Goal: Information Seeking & Learning: Learn about a topic

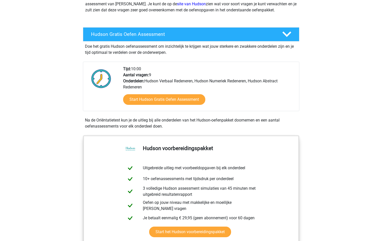
scroll to position [70, 0]
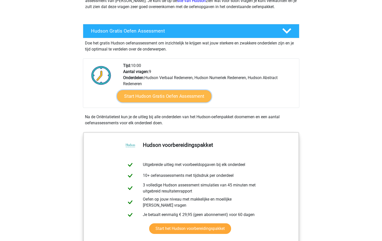
click at [174, 95] on link "Start Hudson Gratis Oefen Assessment" at bounding box center [164, 96] width 95 height 12
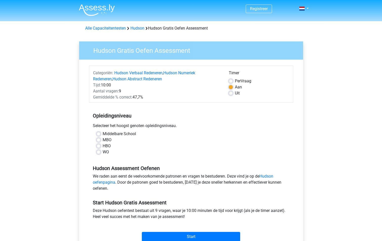
click at [101, 149] on div "HBO" at bounding box center [191, 146] width 189 height 6
click at [101, 148] on div "HBO" at bounding box center [191, 146] width 189 height 6
click at [103, 147] on label "HBO" at bounding box center [107, 146] width 8 height 6
click at [100, 147] on input "HBO" at bounding box center [99, 145] width 4 height 5
radio input "true"
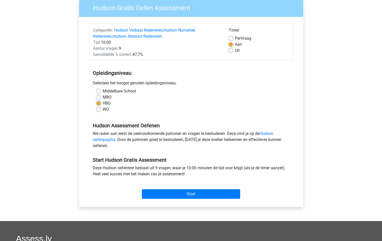
scroll to position [51, 0]
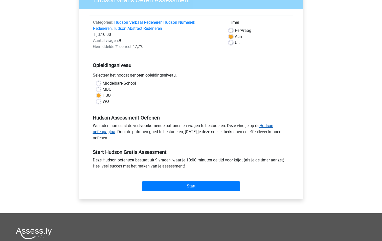
click at [111, 133] on link "Hudson oefenpagina" at bounding box center [183, 128] width 181 height 11
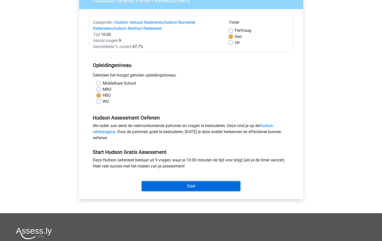
click at [185, 187] on input "Start" at bounding box center [191, 187] width 98 height 10
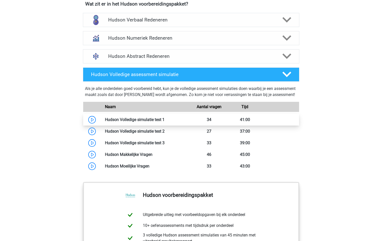
scroll to position [310, 0]
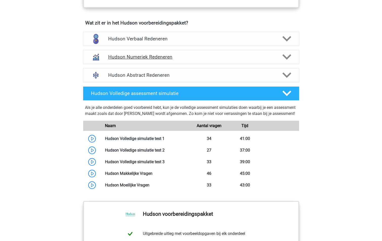
click at [170, 56] on h4 "Hudson Numeriek Redeneren" at bounding box center [191, 57] width 166 height 6
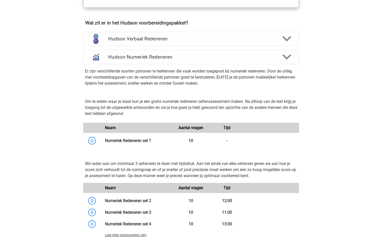
click at [170, 46] on div "Hudson Verbaal Redeneren Bij het onderdeel Verbaal Redeneren (ook wel deductief…" at bounding box center [191, 39] width 236 height 18
click at [170, 37] on h4 "Hudson Verbaal Redeneren" at bounding box center [191, 39] width 166 height 6
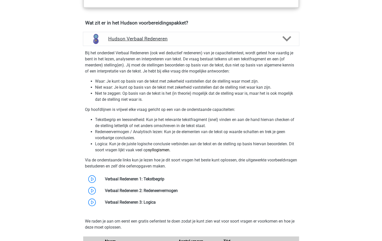
click at [170, 38] on h4 "Hudson Verbaal Redeneren" at bounding box center [191, 39] width 166 height 6
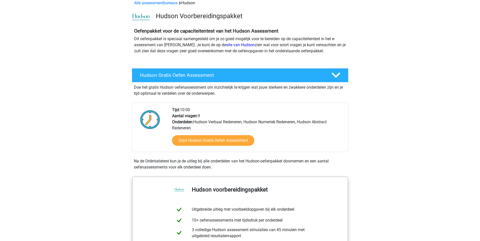
scroll to position [0, 0]
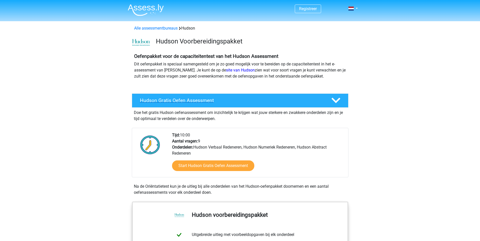
click at [235, 96] on div "Hudson Gratis Oefen Assessment" at bounding box center [240, 101] width 217 height 14
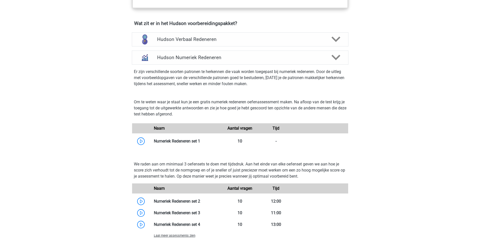
scroll to position [221, 0]
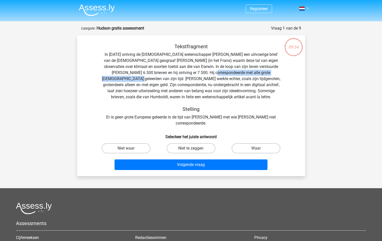
drag, startPoint x: 194, startPoint y: 73, endPoint x: 280, endPoint y: 74, distance: 86.0
click at [280, 74] on div "Tekstfragment In 1839 ontving de Engelse wetenschapper Charles Darwin een uitvo…" at bounding box center [191, 85] width 212 height 83
click at [255, 143] on label "Waar" at bounding box center [256, 148] width 49 height 10
click at [256, 149] on input "Waar" at bounding box center [257, 150] width 3 height 3
radio input "true"
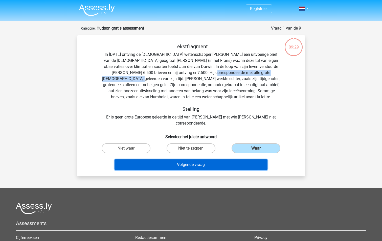
click at [244, 160] on button "Volgende vraag" at bounding box center [191, 165] width 153 height 11
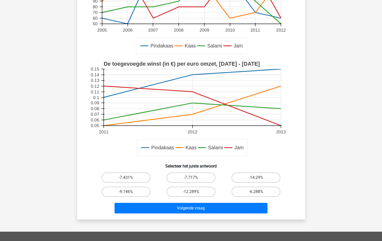
scroll to position [108, 0]
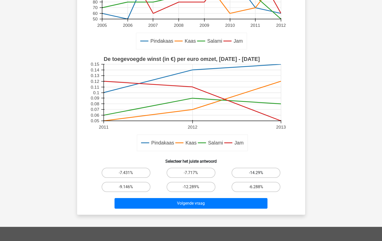
click at [254, 173] on label "-14.29%" at bounding box center [256, 173] width 49 height 10
click at [256, 173] on input "-14.29%" at bounding box center [257, 174] width 3 height 3
radio input "true"
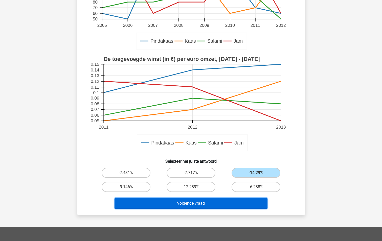
click at [242, 200] on button "Volgende vraag" at bounding box center [191, 203] width 153 height 11
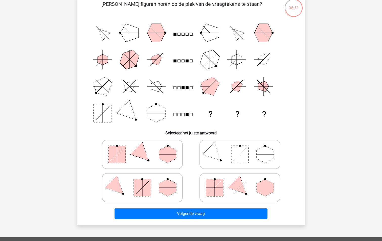
scroll to position [38, 0]
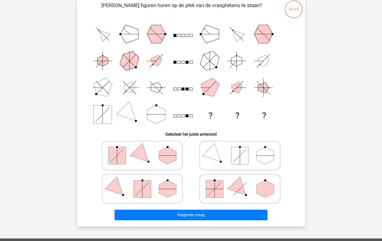
click at [220, 192] on rect at bounding box center [214, 189] width 17 height 17
click at [240, 183] on input "radio" at bounding box center [241, 181] width 3 height 3
radio input "true"
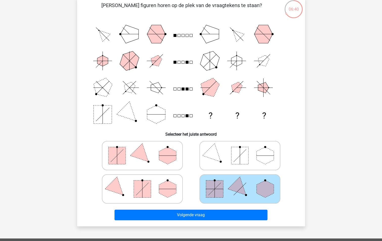
click at [157, 159] on icon at bounding box center [142, 155] width 76 height 25
click at [146, 150] on input "radio" at bounding box center [143, 147] width 3 height 3
radio input "true"
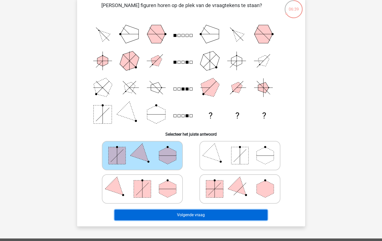
click at [196, 217] on button "Volgende vraag" at bounding box center [191, 215] width 153 height 11
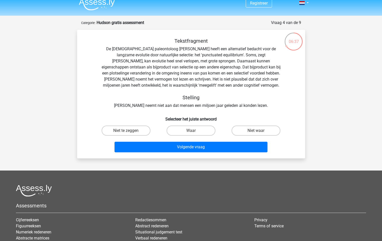
scroll to position [0, 0]
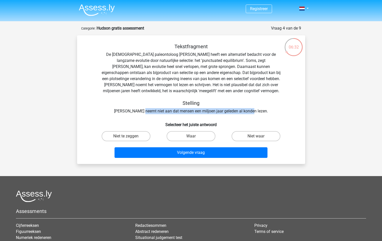
drag, startPoint x: 151, startPoint y: 113, endPoint x: 258, endPoint y: 114, distance: 107.5
click at [258, 114] on div "Tekstfragment De Amerikaanse paleontoloog Stephen Jay Gould heeft een alternati…" at bounding box center [191, 79] width 212 height 71
click at [244, 136] on label "Niet waar" at bounding box center [256, 136] width 49 height 10
click at [256, 136] on input "Niet waar" at bounding box center [257, 137] width 3 height 3
radio input "true"
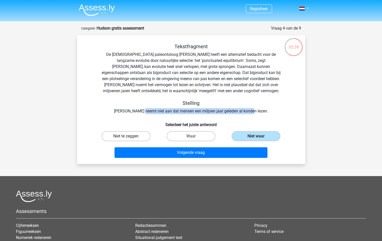
click at [140, 137] on label "Niet te zeggen" at bounding box center [126, 136] width 49 height 10
click at [129, 137] on input "Niet te zeggen" at bounding box center [127, 137] width 3 height 3
radio input "true"
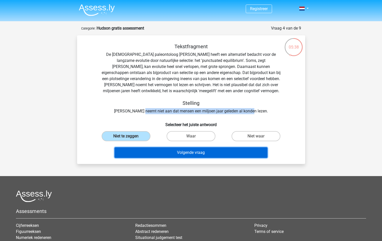
click at [168, 149] on button "Volgende vraag" at bounding box center [191, 152] width 153 height 11
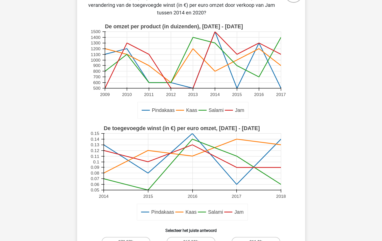
scroll to position [114, 0]
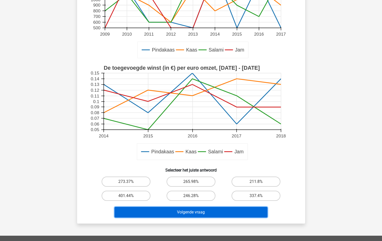
click at [227, 215] on button "Volgende vraag" at bounding box center [191, 212] width 153 height 11
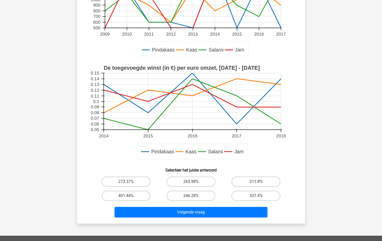
click at [301, 183] on div "Als de toegevoegde winst (in €) per euro omzet door verkoop van Jam gemiddeld t…" at bounding box center [191, 73] width 224 height 294
click at [139, 183] on label "273.37%" at bounding box center [126, 182] width 49 height 10
click at [129, 183] on input "273.37%" at bounding box center [127, 183] width 3 height 3
radio input "true"
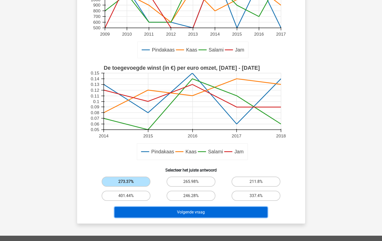
click at [196, 212] on button "Volgende vraag" at bounding box center [191, 212] width 153 height 11
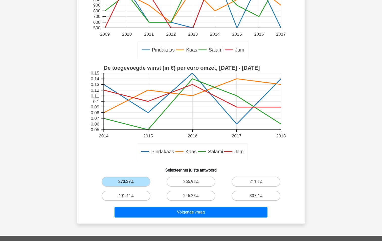
click at [129, 184] on input "273.37%" at bounding box center [127, 183] width 3 height 3
click at [114, 193] on label "401.44%" at bounding box center [126, 196] width 49 height 10
click at [126, 196] on input "401.44%" at bounding box center [127, 197] width 3 height 3
radio input "true"
click at [135, 194] on label "401.44%" at bounding box center [126, 196] width 49 height 10
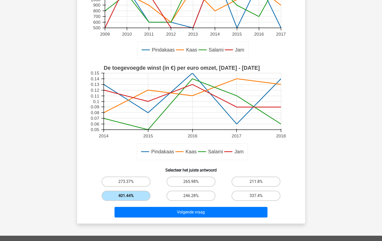
click at [129, 196] on input "401.44%" at bounding box center [127, 197] width 3 height 3
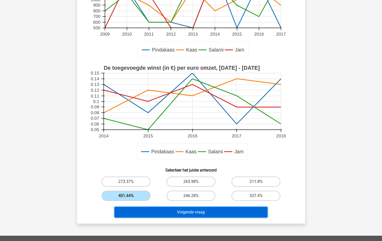
click at [163, 210] on button "Volgende vraag" at bounding box center [191, 212] width 153 height 11
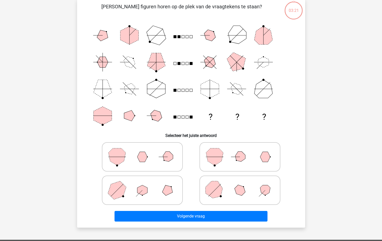
scroll to position [25, 0]
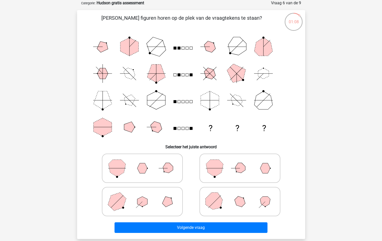
click at [231, 205] on icon at bounding box center [240, 201] width 76 height 25
click at [240, 196] on input "radio" at bounding box center [241, 193] width 3 height 3
radio input "true"
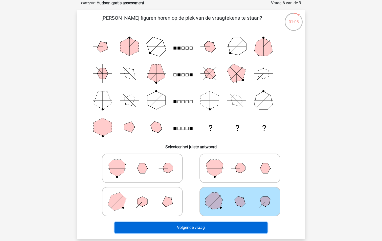
click at [237, 225] on button "Volgende vraag" at bounding box center [191, 228] width 153 height 11
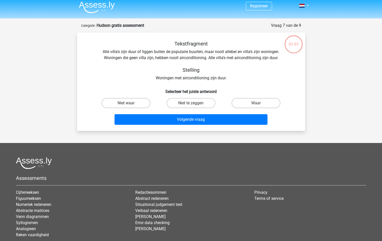
scroll to position [0, 0]
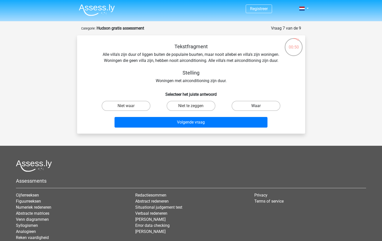
click at [240, 106] on label "Waar" at bounding box center [256, 106] width 49 height 10
click at [256, 106] on input "Waar" at bounding box center [257, 107] width 3 height 3
radio input "true"
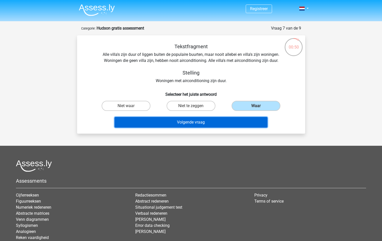
click at [234, 122] on button "Volgende vraag" at bounding box center [191, 122] width 153 height 11
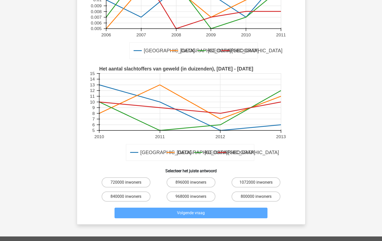
scroll to position [101, 0]
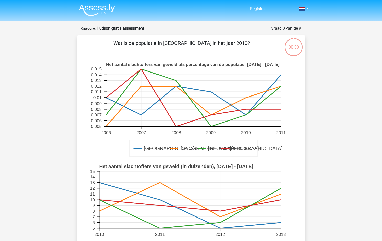
scroll to position [101, 0]
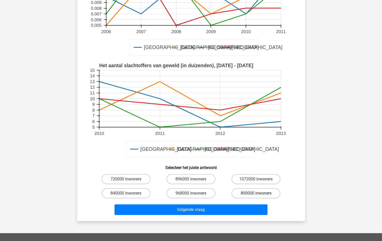
click at [244, 192] on label "800000 inwoners" at bounding box center [256, 193] width 49 height 10
click at [256, 194] on input "800000 inwoners" at bounding box center [257, 195] width 3 height 3
radio input "true"
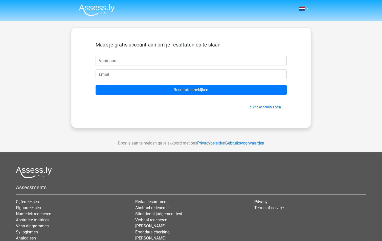
click at [174, 58] on input "text" at bounding box center [191, 61] width 191 height 10
type input "Jinte"
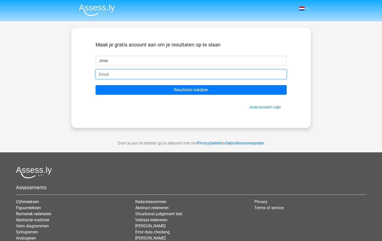
click at [132, 74] on input "email" at bounding box center [191, 75] width 191 height 10
type input "[EMAIL_ADDRESS][DOMAIN_NAME]"
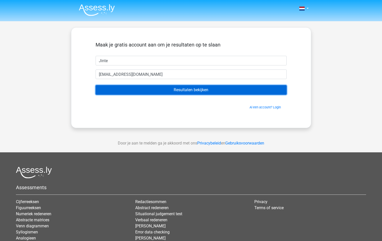
click at [151, 89] on input "Resultaten bekijken" at bounding box center [191, 90] width 191 height 10
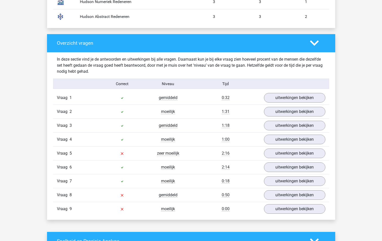
scroll to position [468, 0]
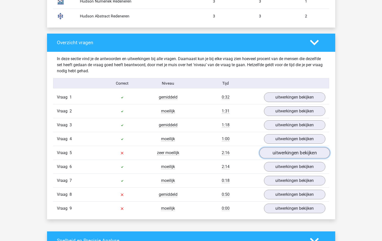
click at [280, 154] on link "uitwerkingen bekijken" at bounding box center [294, 153] width 71 height 11
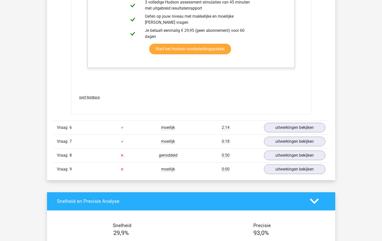
scroll to position [1013, 0]
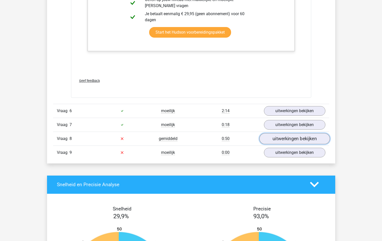
click at [288, 141] on link "uitwerkingen bekijken" at bounding box center [294, 138] width 71 height 11
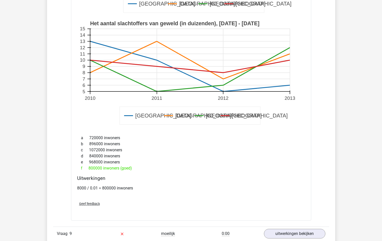
scroll to position [1310, 0]
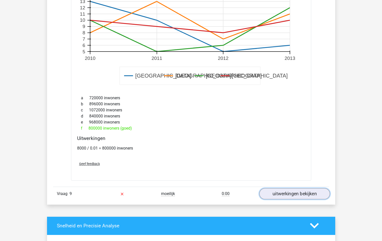
click at [278, 194] on link "uitwerkingen bekijken" at bounding box center [294, 193] width 71 height 11
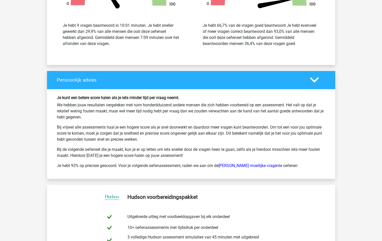
scroll to position [2043, 0]
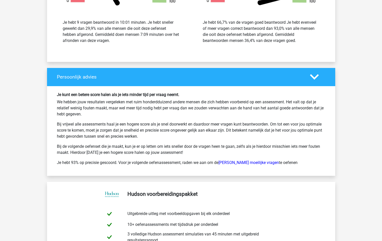
drag, startPoint x: 60, startPoint y: 125, endPoint x: 182, endPoint y: 135, distance: 122.1
click at [182, 135] on p "Bij vrijwel alle assessments haal je een hogere score als je snel doorwerkt en …" at bounding box center [191, 130] width 269 height 18
drag, startPoint x: 182, startPoint y: 135, endPoint x: 143, endPoint y: 135, distance: 38.5
click at [143, 135] on p "Bij vrijwel alle assessments haal je een hogere score als je snel doorwerkt en …" at bounding box center [191, 130] width 269 height 18
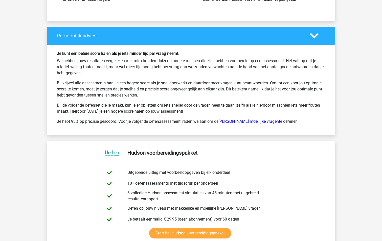
scroll to position [2100, 0]
